Goal: Task Accomplishment & Management: Complete application form

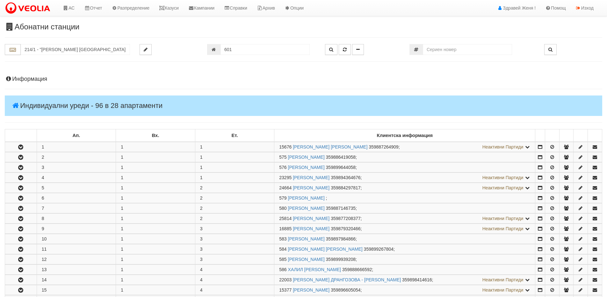
scroll to position [286, 0]
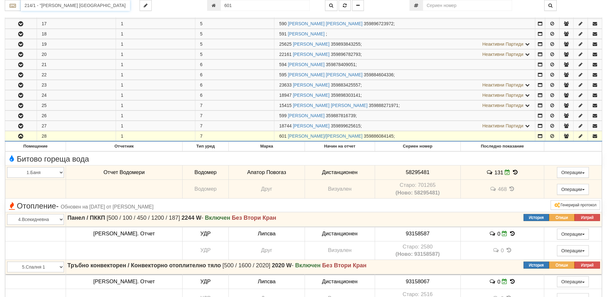
click at [38, 7] on input "214/1 - "ВЕОЛИЯ ЕНЕРДЖИ ВАРНА " ЕАД" at bounding box center [75, 5] width 109 height 11
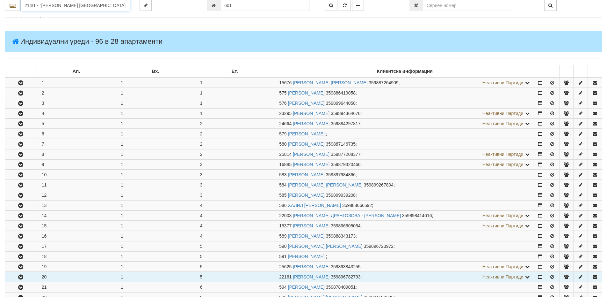
scroll to position [0, 0]
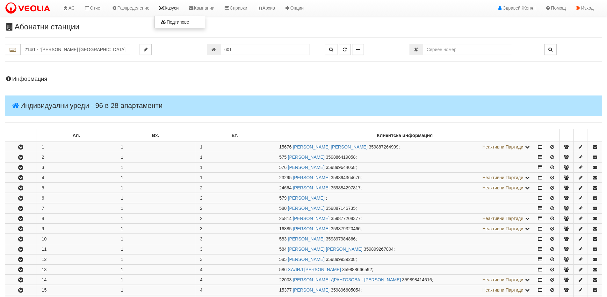
click at [165, 7] on icon at bounding box center [162, 8] width 6 height 4
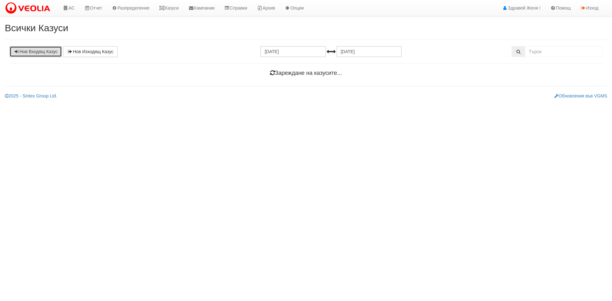
click at [41, 53] on link "Нов Входящ Казус" at bounding box center [36, 51] width 52 height 11
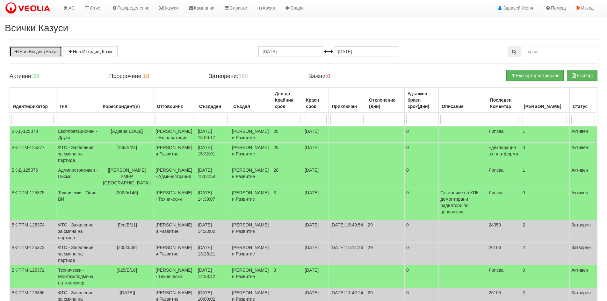
click at [38, 48] on link "Нов Входящ Казус" at bounding box center [36, 51] width 52 height 11
click at [182, 10] on link "Казуси" at bounding box center [168, 8] width 29 height 16
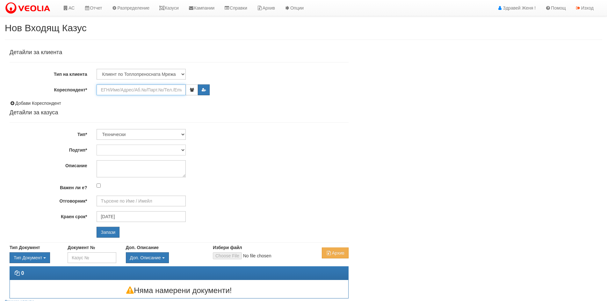
click at [117, 90] on input "Кореспондент*" at bounding box center [141, 89] width 89 height 11
type input "0"
type input "3"
type input "[DATE]"
type input "[PERSON_NAME] - Технически"
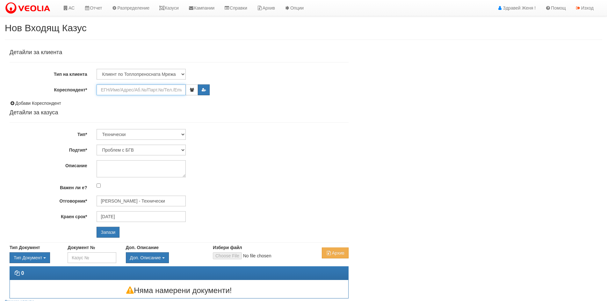
click at [129, 92] on input "Кореспондент*" at bounding box center [141, 89] width 89 height 11
click at [128, 89] on input "Кореспондент*" at bounding box center [141, 89] width 89 height 11
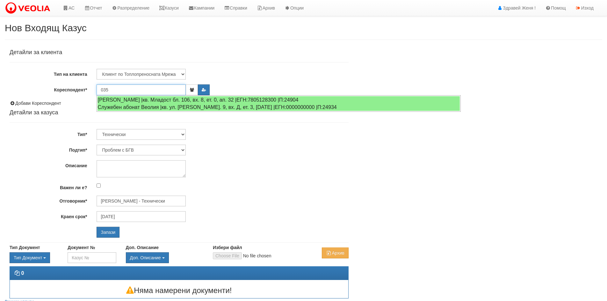
click at [103, 89] on input "035" at bounding box center [141, 89] width 89 height 11
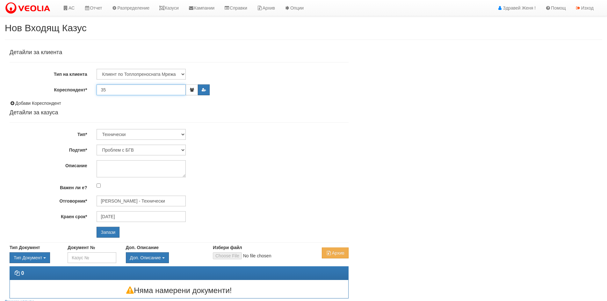
type input "3"
click at [67, 10] on icon at bounding box center [66, 8] width 6 height 4
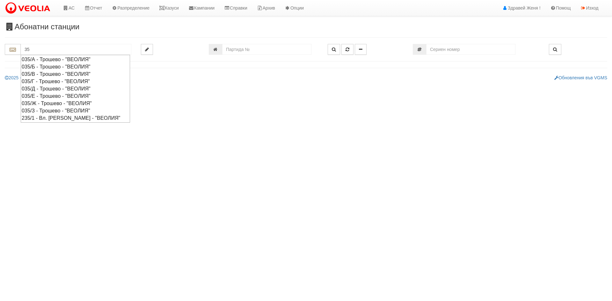
click at [50, 91] on div "035/Д - Трошево - "ВЕОЛИЯ"" at bounding box center [75, 88] width 107 height 7
type input "035/Д - Трошево - "ВЕОЛИЯ""
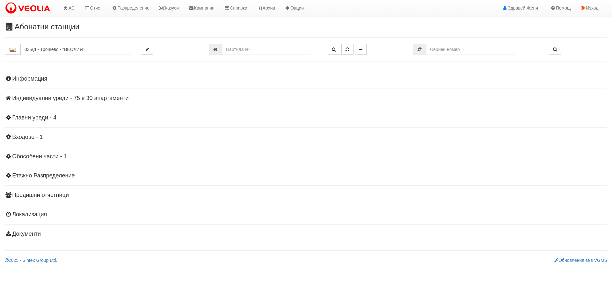
click at [84, 97] on h4 "Индивидуални уреди - 75 в 30 апартаменти" at bounding box center [306, 98] width 603 height 6
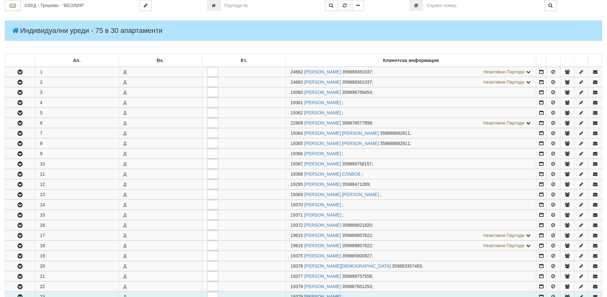
scroll to position [64, 0]
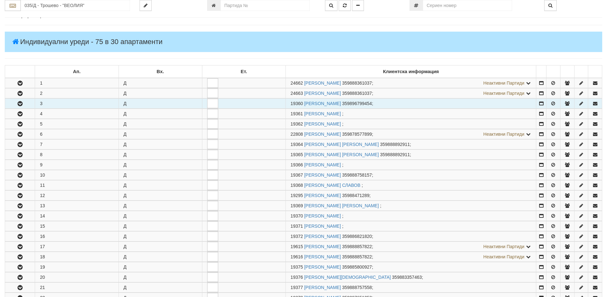
drag, startPoint x: 303, startPoint y: 104, endPoint x: 292, endPoint y: 100, distance: 11.5
click at [286, 104] on td "19360 ЛЮБОМИР ПЕТРОВ ДИМИТРОВ 359896799454 ;" at bounding box center [411, 104] width 251 height 10
copy span "19360"
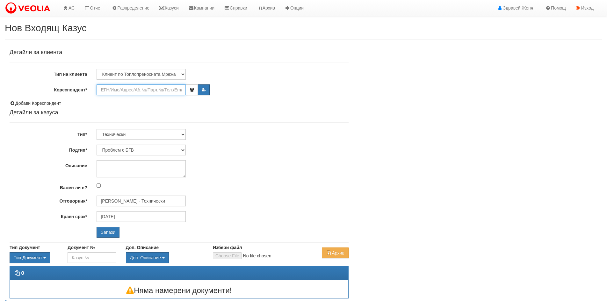
click at [121, 92] on input "Кореспондент*" at bounding box center [141, 89] width 89 height 11
click at [106, 90] on input "Кореспондент*" at bounding box center [141, 89] width 89 height 11
paste input "19360"
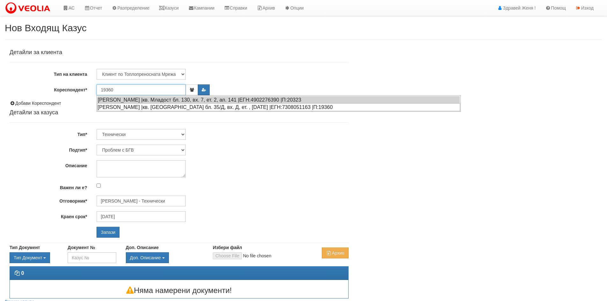
click at [164, 106] on div "ЛЮБОМИР ПЕТРОВ ДИМИТРОВ |кв. Трошево бл. 35/Д, вх. Д, ет. , ап. 3 |ЕГН:73080511…" at bounding box center [278, 107] width 363 height 8
type input "ЛЮБОМИР ПЕТРОВ ДИМИТРОВ"
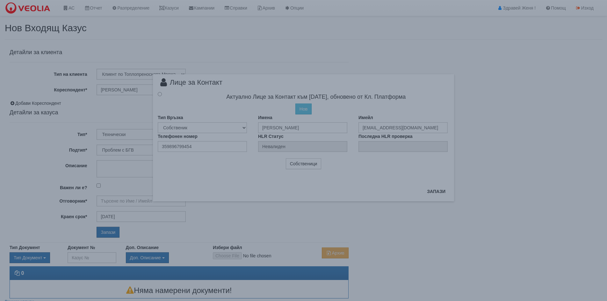
type input "Дончо Дончев - Технически"
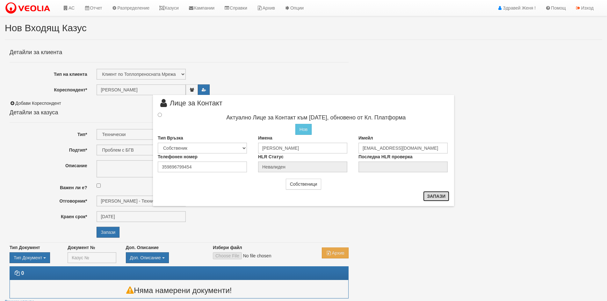
click at [434, 199] on button "Запази" at bounding box center [436, 196] width 26 height 10
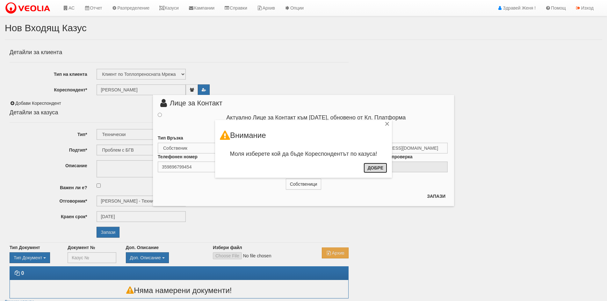
click at [374, 167] on button "Добре" at bounding box center [376, 168] width 24 height 10
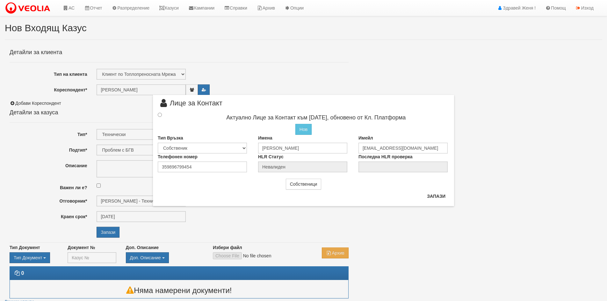
click at [158, 116] on div at bounding box center [165, 115] width 25 height 7
click at [159, 116] on input "radio" at bounding box center [160, 115] width 4 height 4
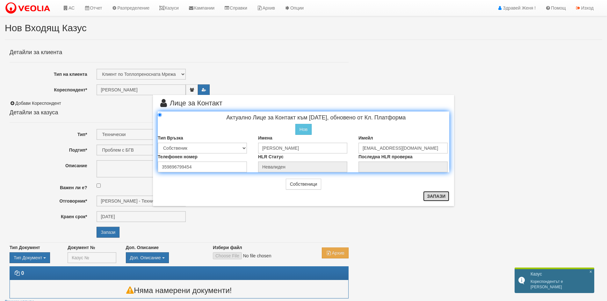
click at [441, 198] on button "Запази" at bounding box center [436, 196] width 26 height 10
radio input "true"
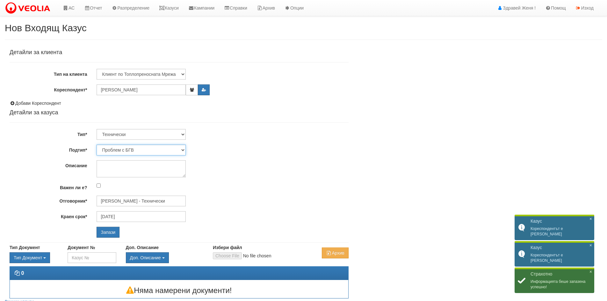
click at [185, 149] on select "Проблем с БГВ Теч ВОИ Теч БГВ Теч в АС Теч от водомер Проблем в АС Интервенция …" at bounding box center [141, 150] width 89 height 11
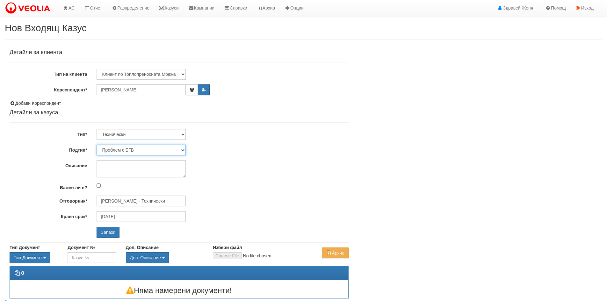
select select "Проблем в АС"
click at [97, 145] on select "Проблем с БГВ Теч ВОИ Теч БГВ Теч в АС Теч от водомер Проблем в АС Интервенция …" at bounding box center [141, 150] width 89 height 11
type input "[DATE]"
type input "[PERSON_NAME] - Технически"
click at [126, 169] on textarea "Описание" at bounding box center [141, 168] width 89 height 17
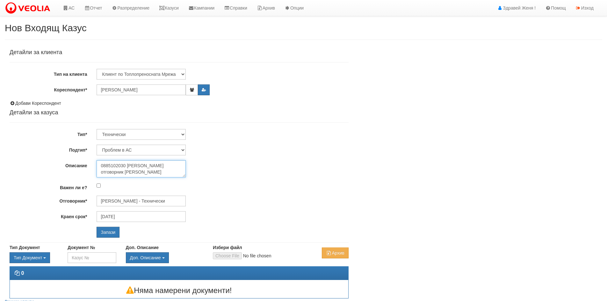
click at [152, 166] on textarea "0885102030 Костадинов отговорник АС" at bounding box center [141, 168] width 89 height 17
type textarea "0885102030 [PERSON_NAME] -отговорник [PERSON_NAME]"
click at [107, 236] on input "Запази" at bounding box center [108, 232] width 23 height 11
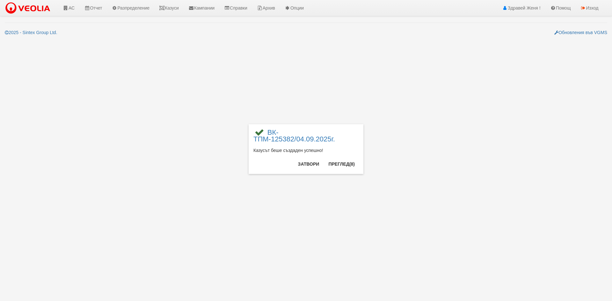
click at [380, 136] on div "× ВК-ТПМ-125382/04.09.2025г. Казусът беше създаден успешно! Затвори Преглед (8)" at bounding box center [306, 87] width 373 height 174
click at [342, 164] on button "Преглед (7)" at bounding box center [342, 164] width 34 height 10
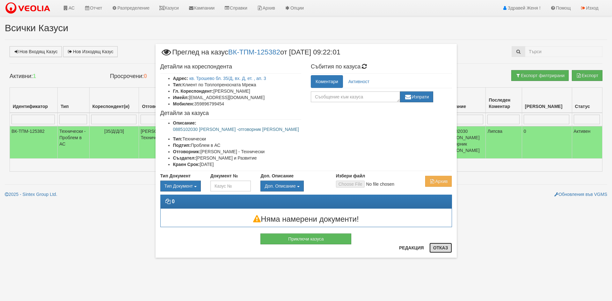
click at [443, 248] on button "Отказ" at bounding box center [440, 248] width 23 height 10
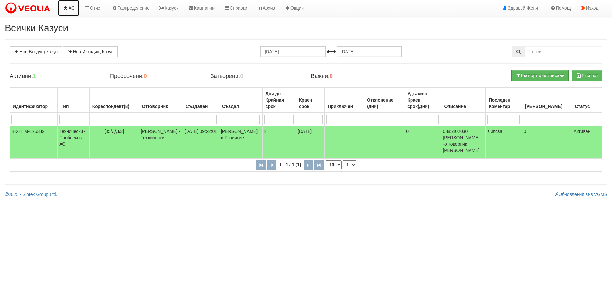
click at [78, 7] on link "АС" at bounding box center [68, 8] width 21 height 16
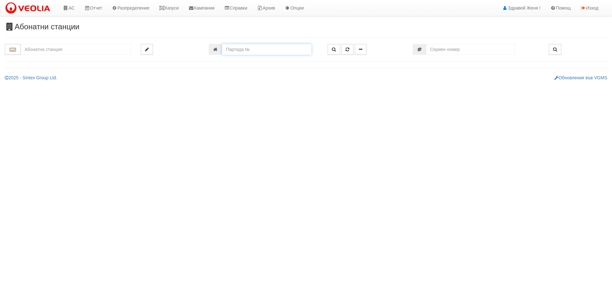
click at [266, 52] on input "number" at bounding box center [266, 49] width 89 height 11
paste input "12026"
type input "12026"
click at [331, 49] on button "button" at bounding box center [334, 49] width 12 height 11
type input "007/1,2 - "ВЕОЛИЯ ЕНЕРДЖИ ВАРНА " ЕАД"
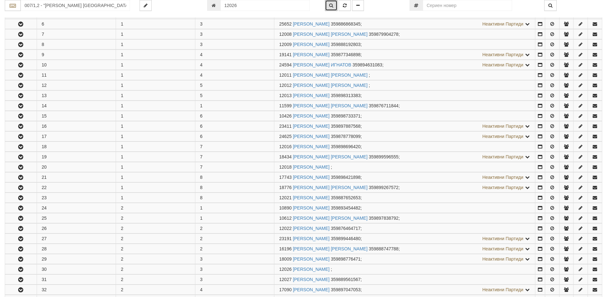
scroll to position [422, 0]
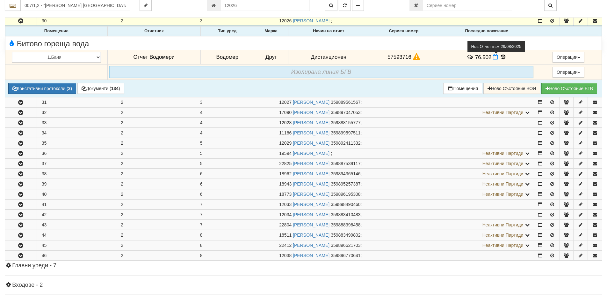
click at [493, 58] on icon at bounding box center [495, 56] width 5 height 5
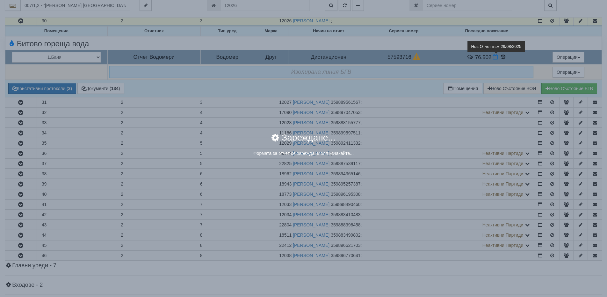
select select "8ac75930-9bfd-e511-80be-8d5a1dced85a"
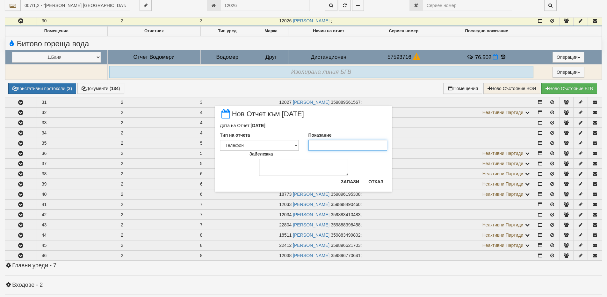
click at [312, 146] on input "Показание" at bounding box center [348, 145] width 79 height 11
click at [317, 145] on input "78939" at bounding box center [348, 145] width 79 height 11
click at [334, 144] on input "78.939" at bounding box center [348, 145] width 79 height 11
type input "78.95"
click at [353, 180] on button "Запази" at bounding box center [350, 181] width 26 height 10
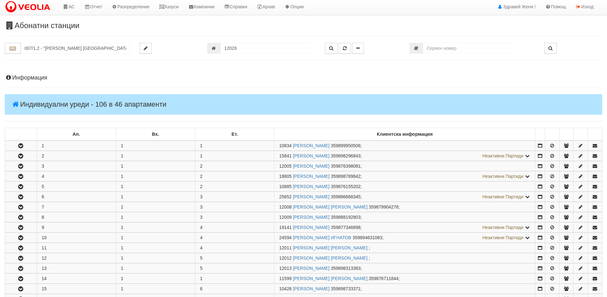
scroll to position [0, 0]
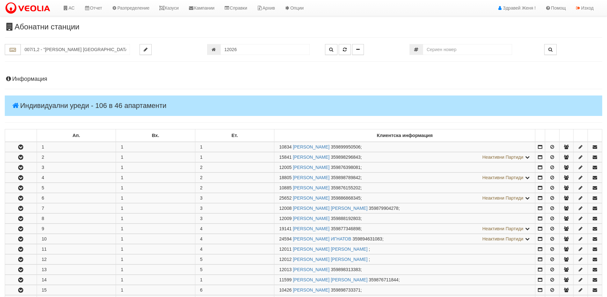
click at [42, 79] on h4 "Информация" at bounding box center [304, 79] width 598 height 6
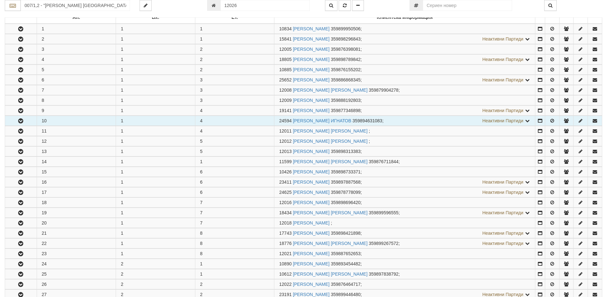
scroll to position [510, 0]
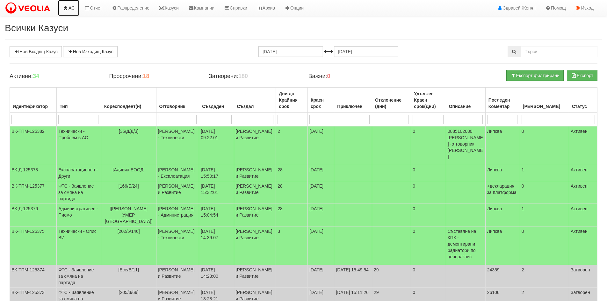
click at [73, 9] on link "АС" at bounding box center [68, 8] width 21 height 16
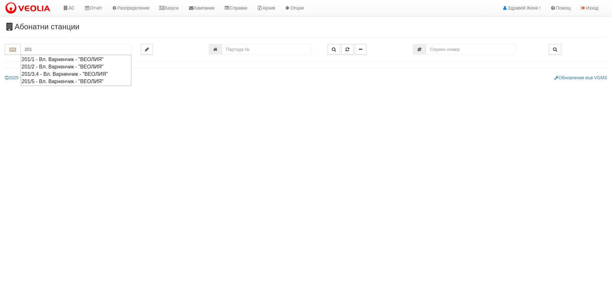
click at [51, 81] on div "201/5 - Вл. Варненчик - "ВЕОЛИЯ"" at bounding box center [76, 81] width 109 height 7
type input "201/5 - Вл. Варненчик - "ВЕОЛИЯ""
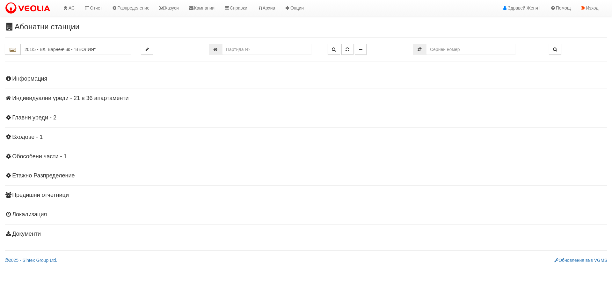
click at [113, 96] on h4 "Индивидуални уреди - 21 в 36 апартаменти" at bounding box center [306, 98] width 603 height 6
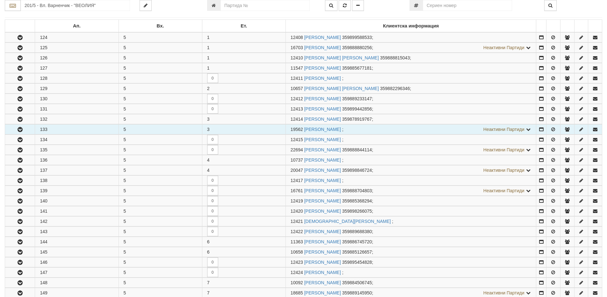
scroll to position [128, 0]
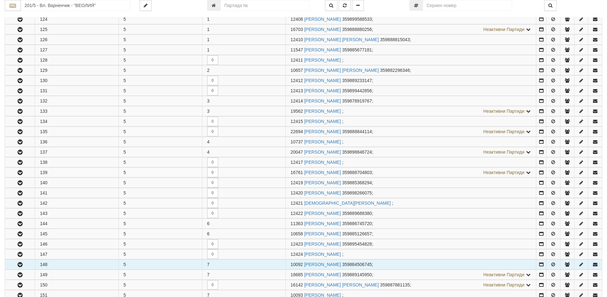
click at [22, 264] on icon "button" at bounding box center [20, 264] width 8 height 4
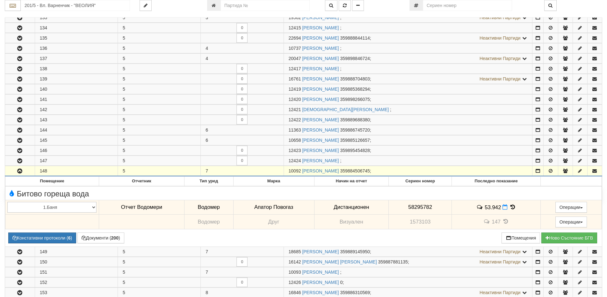
scroll to position [223, 0]
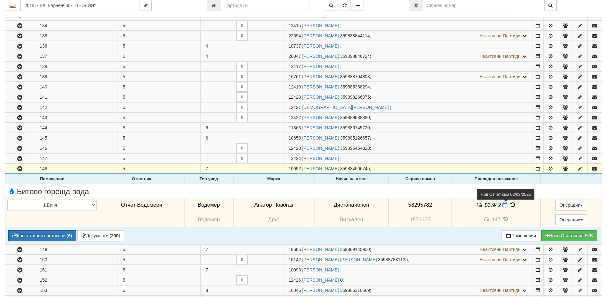
click at [503, 205] on icon at bounding box center [505, 204] width 5 height 5
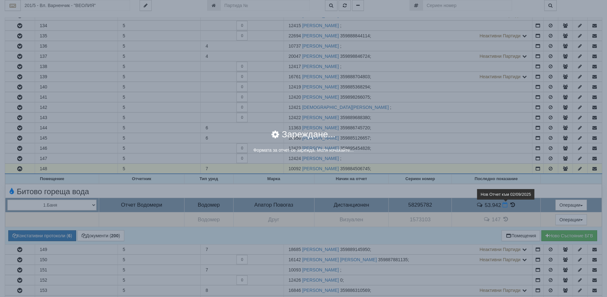
select select "8ac75930-9bfd-e511-80be-8d5a1dced85a"
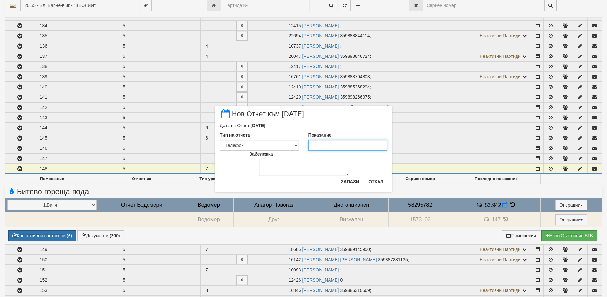
click at [332, 145] on input "Показание" at bounding box center [348, 145] width 79 height 11
type input "54.22"
click at [356, 183] on button "Запази" at bounding box center [350, 181] width 26 height 10
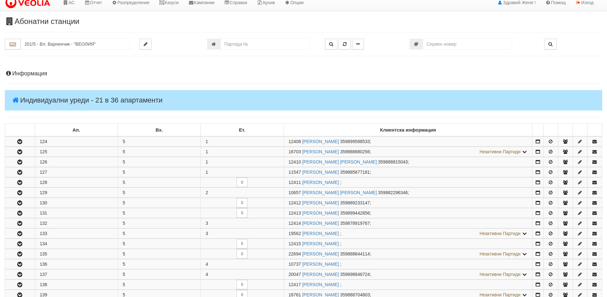
scroll to position [0, 0]
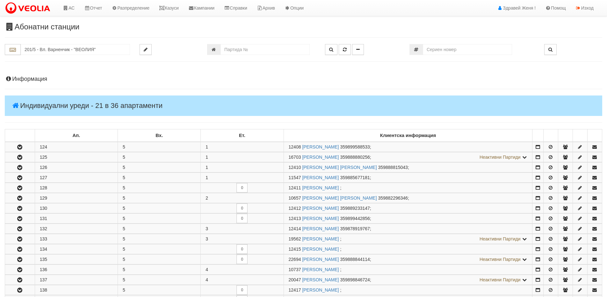
click at [82, 78] on h4 "Информация" at bounding box center [304, 79] width 598 height 6
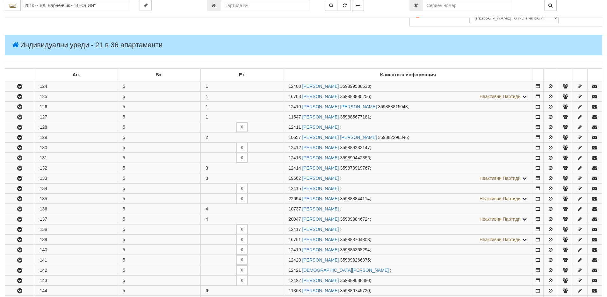
scroll to position [510, 0]
